Goal: Transaction & Acquisition: Book appointment/travel/reservation

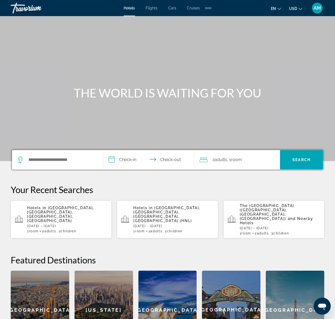
click at [33, 164] on div "Search widget" at bounding box center [57, 159] width 80 height 19
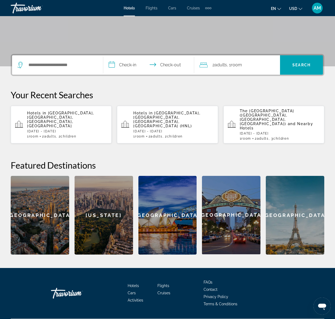
scroll to position [97, 0]
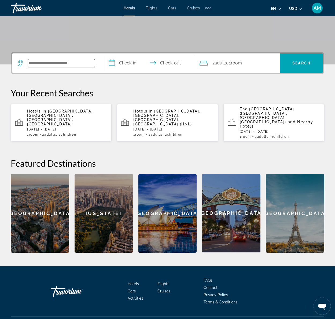
click at [42, 64] on input "Search hotel destination" at bounding box center [61, 63] width 67 height 8
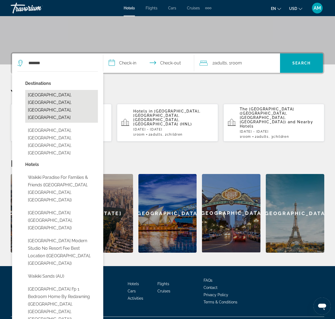
click at [35, 97] on button "[GEOGRAPHIC_DATA], [GEOGRAPHIC_DATA], [GEOGRAPHIC_DATA], [GEOGRAPHIC_DATA]" at bounding box center [61, 106] width 73 height 33
type input "**********"
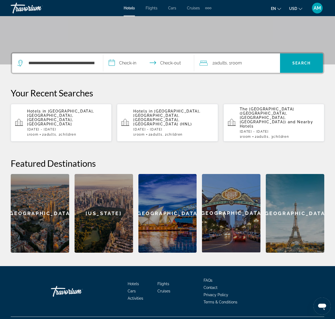
click at [126, 62] on input "**********" at bounding box center [149, 63] width 93 height 21
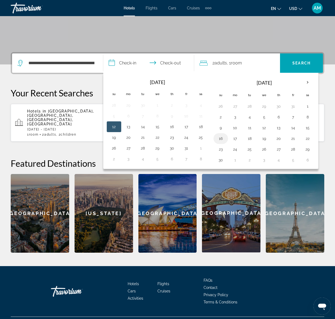
click at [221, 139] on button "16" at bounding box center [220, 139] width 9 height 8
click at [264, 137] on button "19" at bounding box center [264, 139] width 9 height 8
type input "**********"
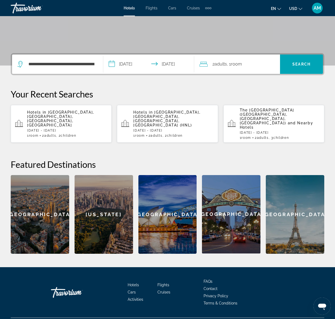
click at [241, 65] on span "Room" at bounding box center [236, 63] width 11 height 5
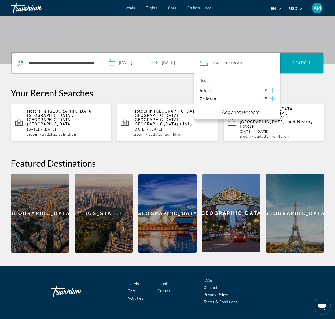
click at [274, 97] on icon "Increment children" at bounding box center [272, 98] width 5 height 6
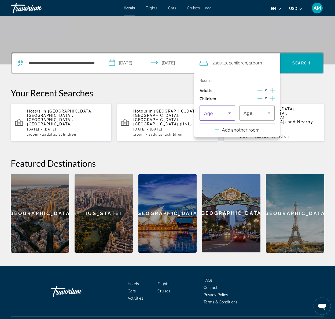
click at [223, 113] on span "Travelers: 2 adults, 2 children" at bounding box center [216, 113] width 24 height 6
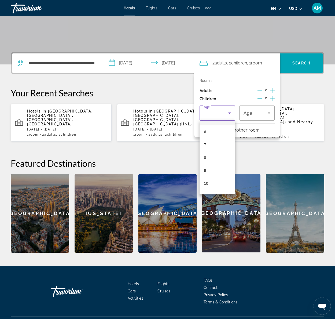
scroll to position [76, 0]
click at [209, 180] on mat-option "10" at bounding box center [217, 181] width 35 height 13
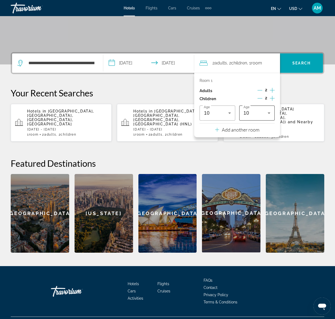
click at [258, 109] on div "10" at bounding box center [257, 112] width 27 height 15
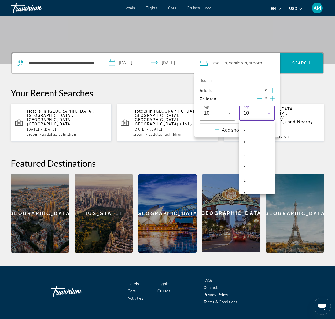
scroll to position [70, 0]
click at [252, 163] on mat-option "8" at bounding box center [256, 162] width 35 height 13
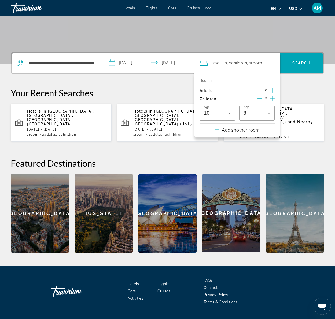
click at [304, 92] on p "Your Recent Searches" at bounding box center [168, 92] width 314 height 11
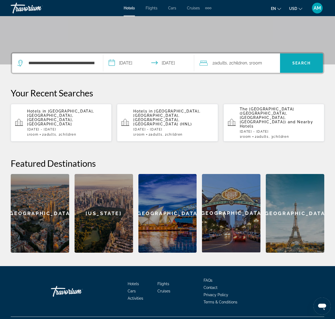
click at [289, 61] on span "Search" at bounding box center [301, 63] width 43 height 13
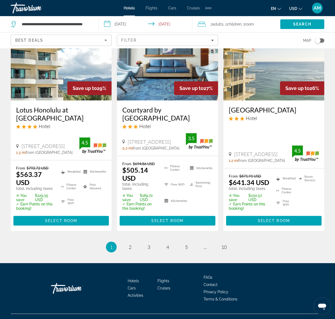
scroll to position [735, 0]
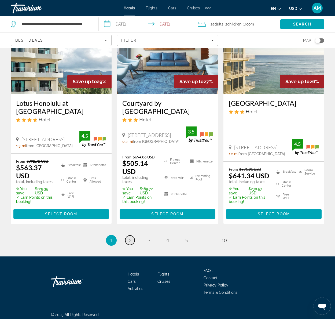
click at [129, 237] on span "2" at bounding box center [130, 240] width 3 height 6
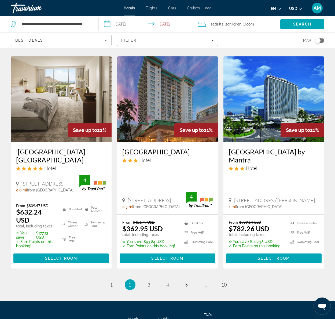
scroll to position [727, 0]
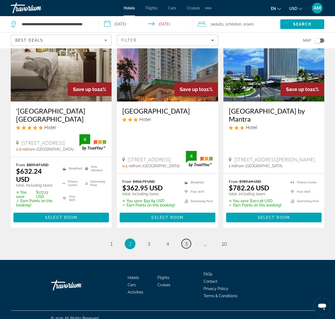
click at [185, 241] on span "5" at bounding box center [186, 244] width 3 height 6
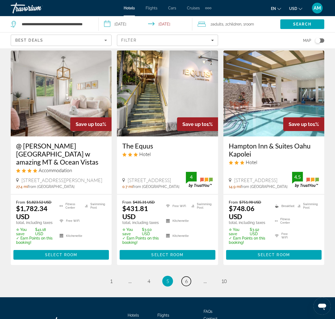
scroll to position [679, 0]
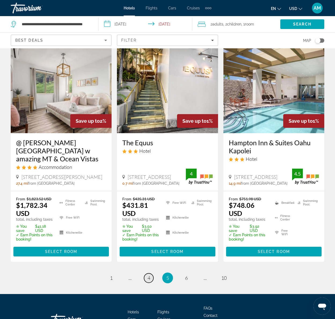
click at [147, 273] on link "page 4" at bounding box center [148, 277] width 9 height 9
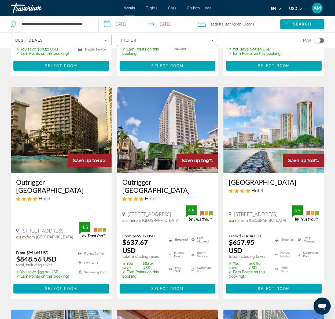
scroll to position [197, 0]
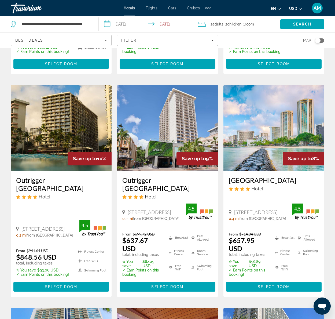
click at [266, 143] on img "Main content" at bounding box center [273, 128] width 101 height 86
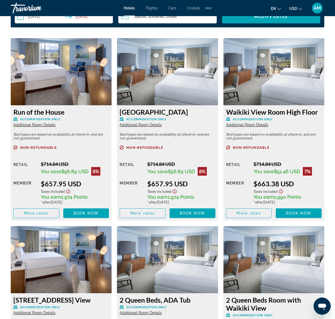
scroll to position [820, 0]
